Goal: Task Accomplishment & Management: Manage account settings

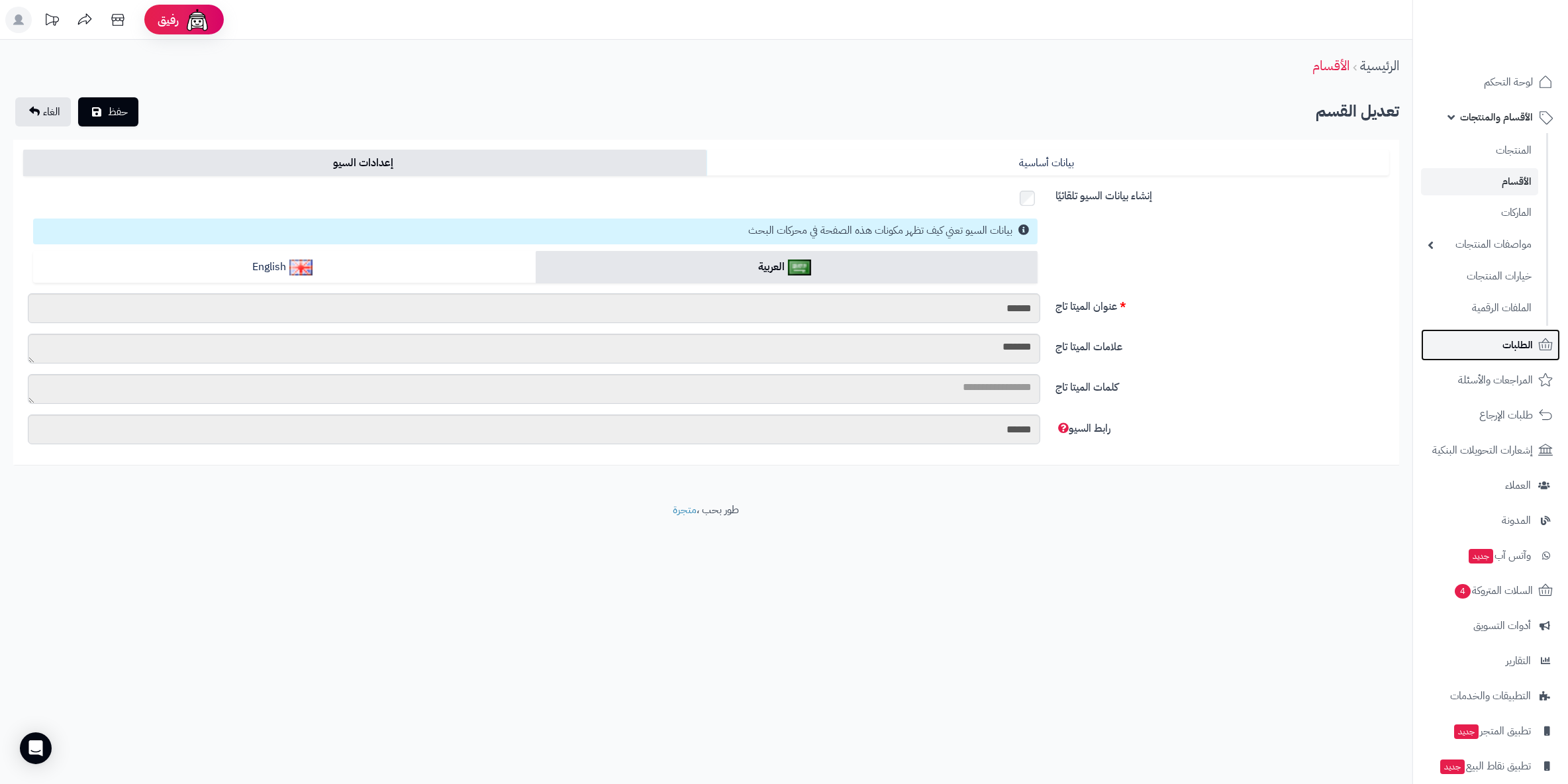
click at [1521, 347] on span "الطلبات" at bounding box center [1517, 344] width 31 height 18
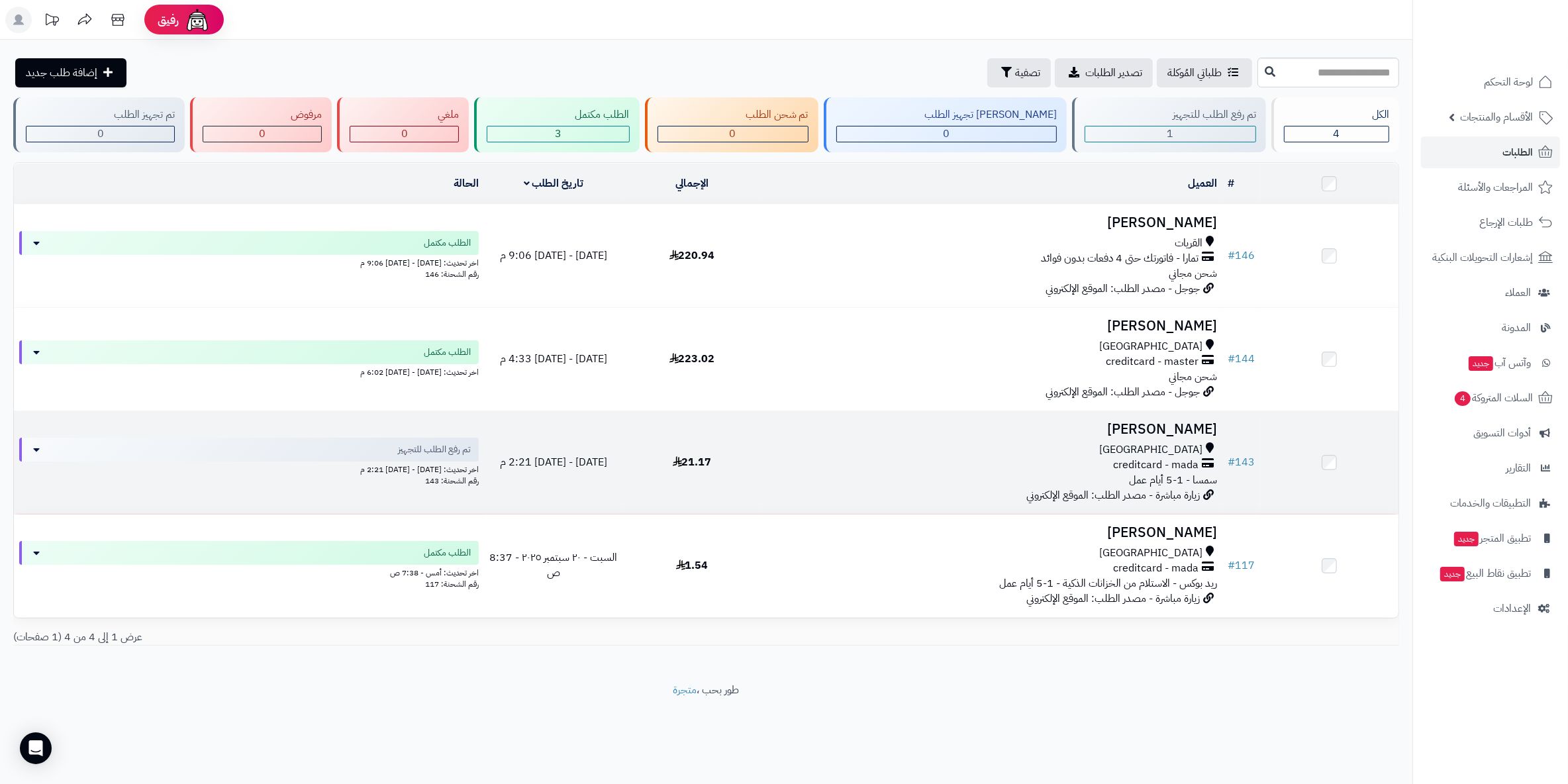
click at [1200, 424] on h3 "[PERSON_NAME]" at bounding box center [991, 429] width 450 height 15
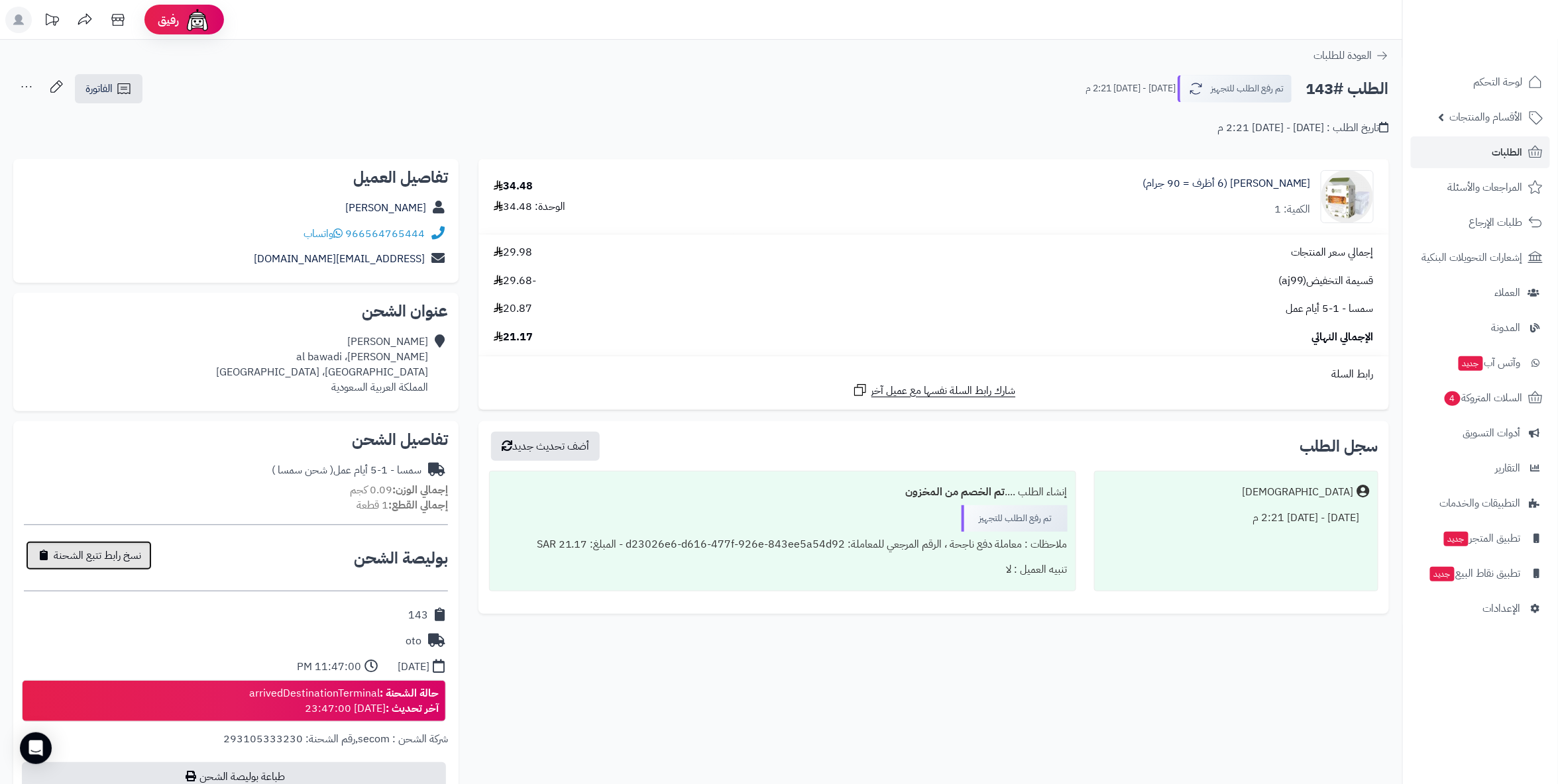
click at [73, 547] on span "نسخ رابط تتبع الشحنة" at bounding box center [97, 555] width 88 height 16
click at [1518, 148] on span "الطلبات" at bounding box center [1507, 152] width 31 height 18
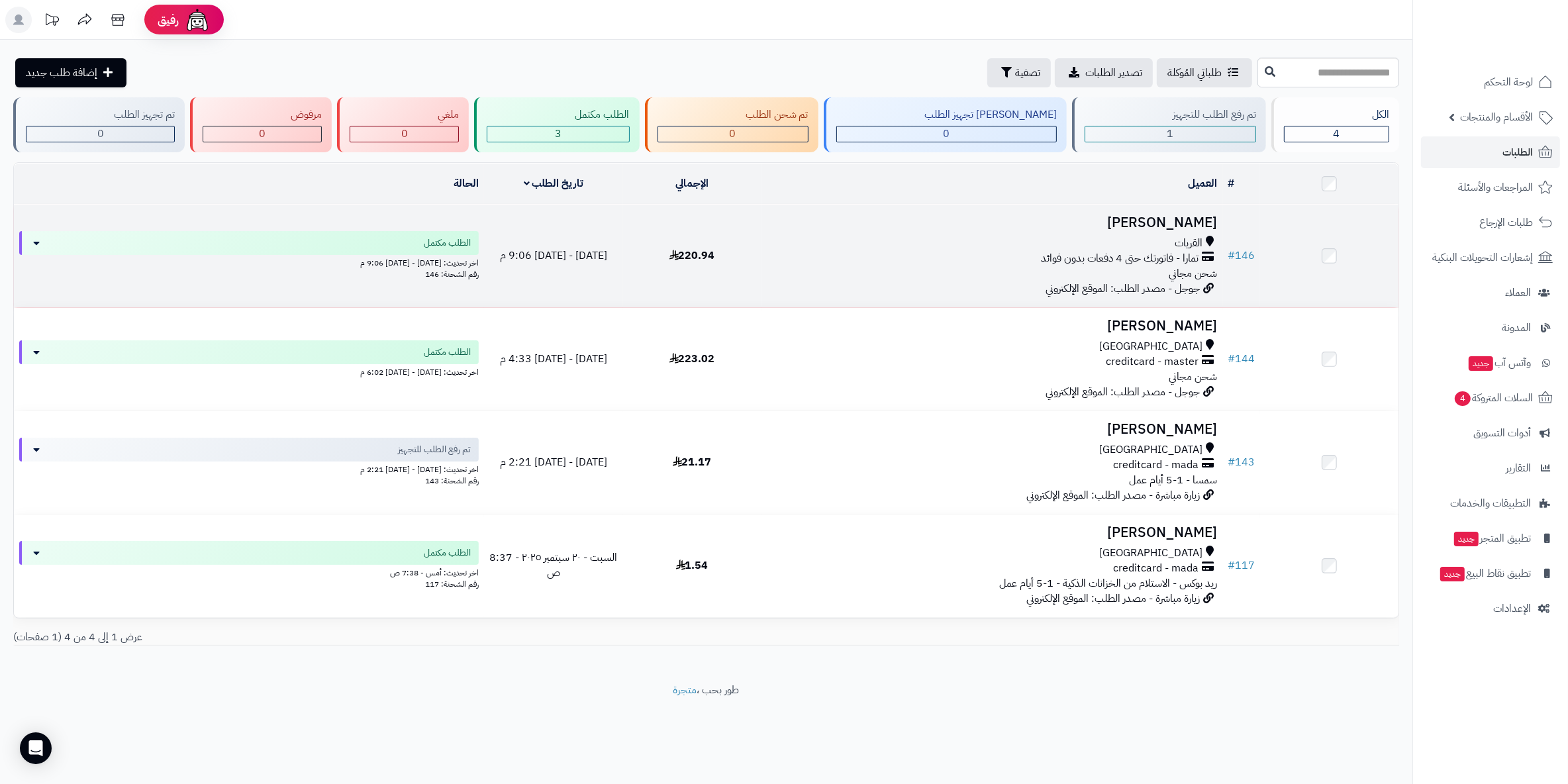
click at [1193, 227] on h3 "[PERSON_NAME]" at bounding box center [991, 223] width 450 height 15
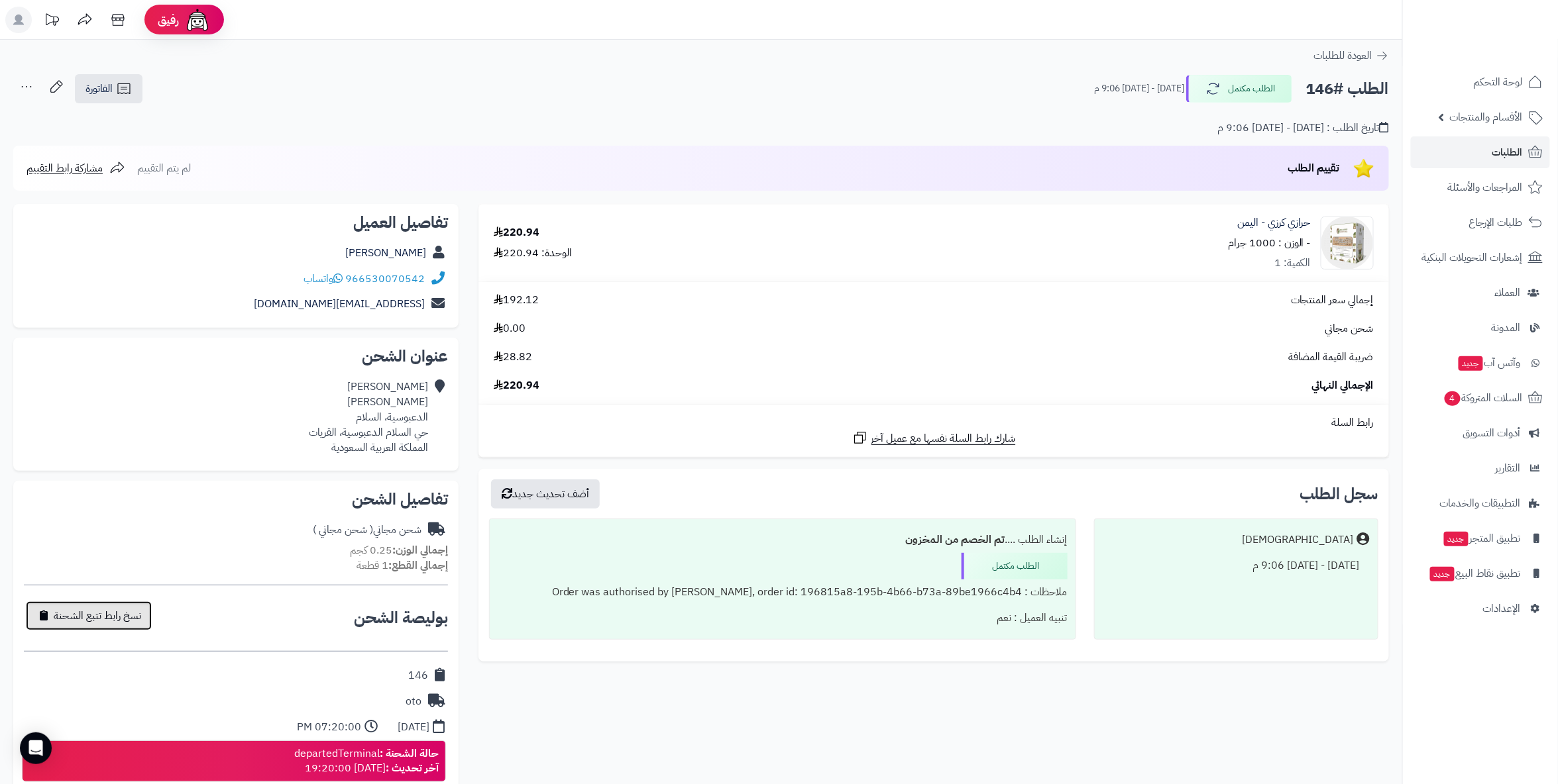
click at [105, 612] on span "نسخ رابط تتبع الشحنة" at bounding box center [97, 616] width 88 height 16
click at [1520, 74] on span "لوحة التحكم" at bounding box center [1498, 81] width 49 height 18
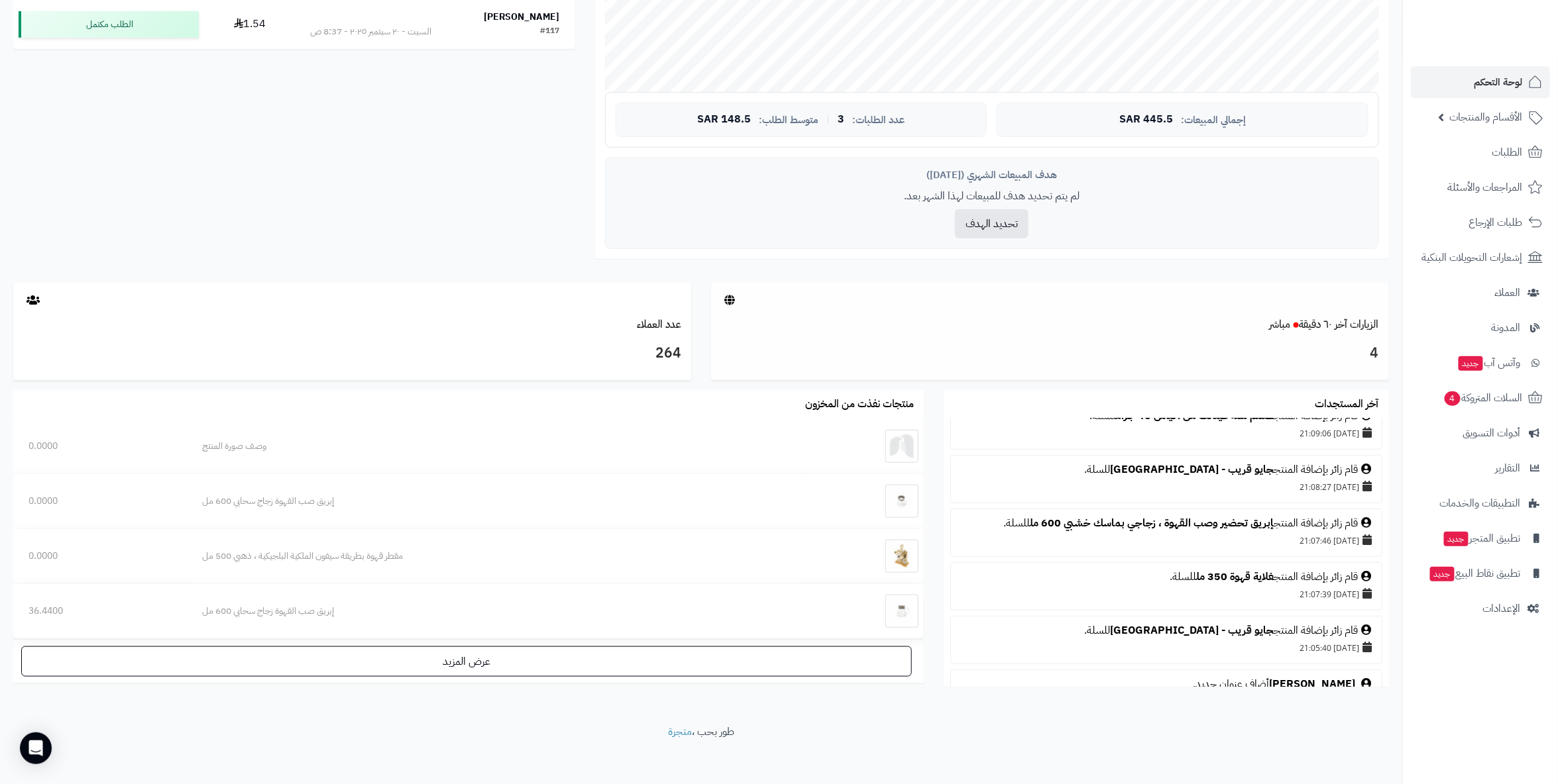
scroll to position [554, 0]
